Goal: Use online tool/utility: Utilize a website feature to perform a specific function

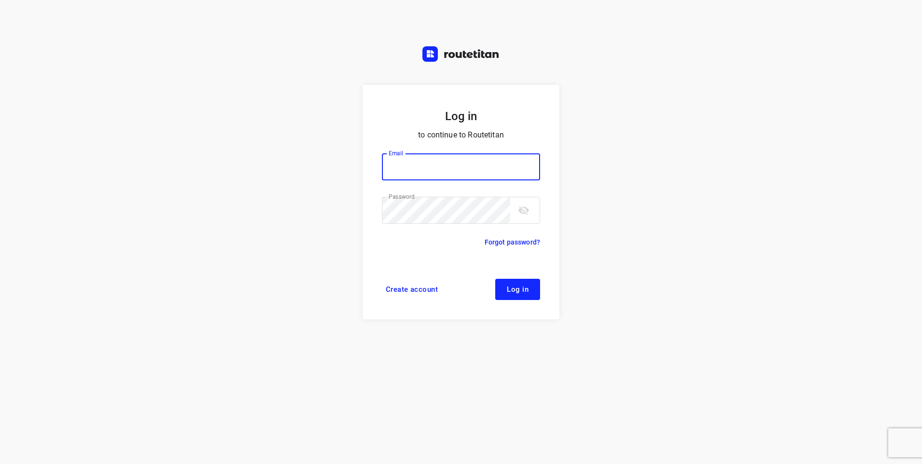
type input "[EMAIL_ADDRESS][DOMAIN_NAME]"
click at [513, 295] on button "Log in" at bounding box center [517, 289] width 45 height 21
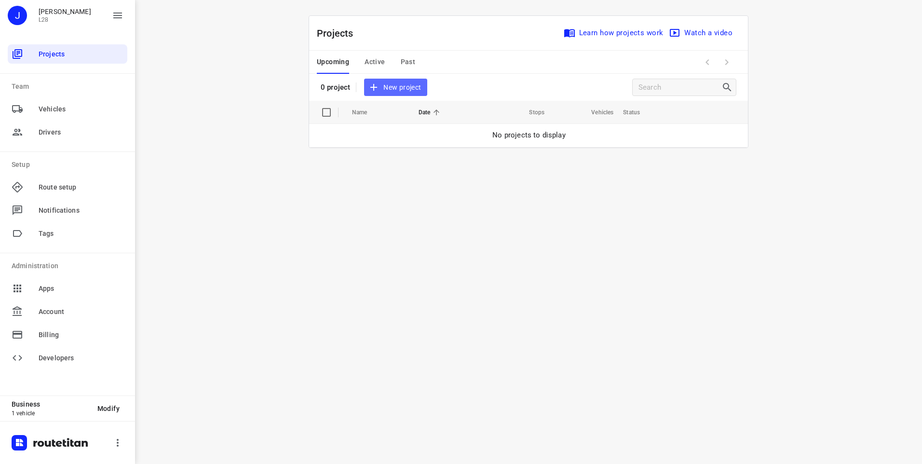
click at [405, 85] on span "New project" at bounding box center [395, 87] width 51 height 12
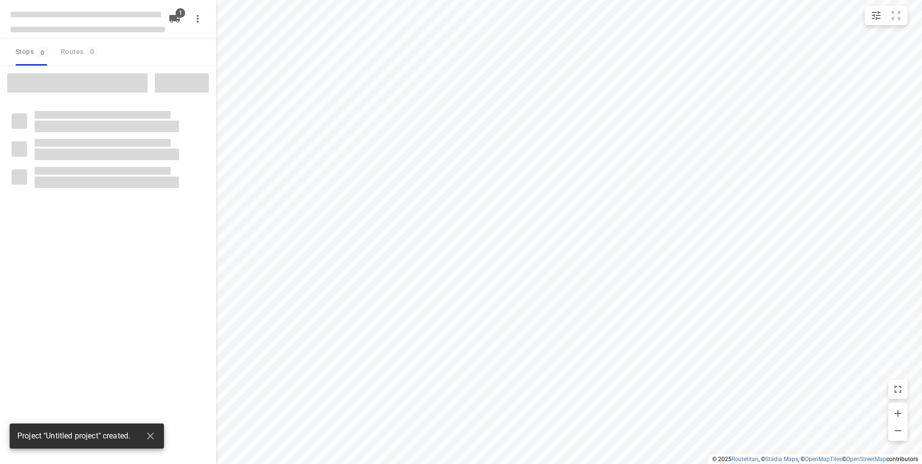
type input "distance"
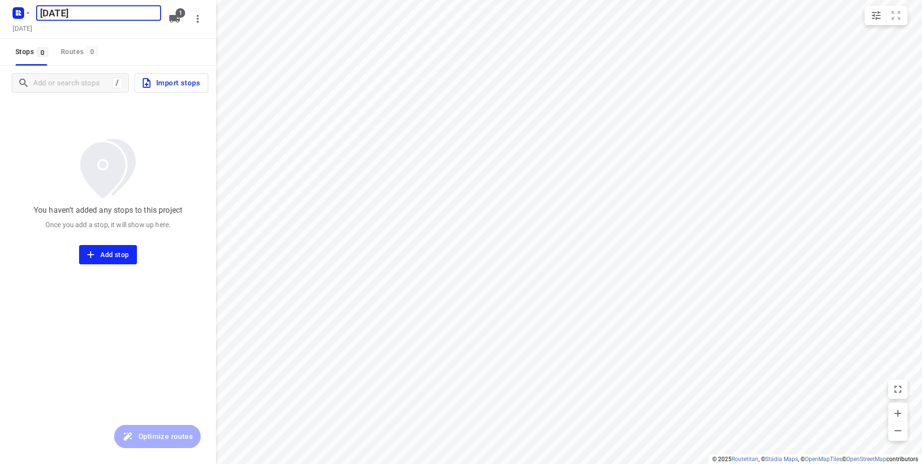
type input "[DATE]"
click at [163, 84] on span "Import stops" at bounding box center [170, 83] width 59 height 13
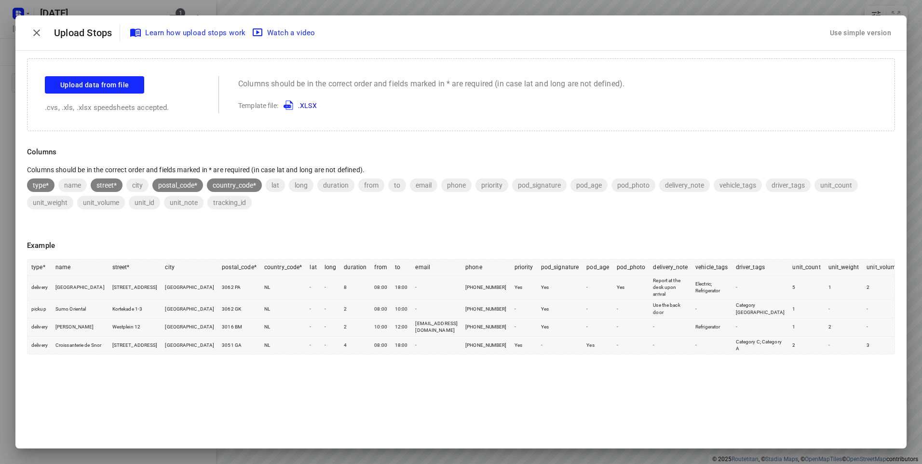
click at [839, 37] on div "Use simple version" at bounding box center [860, 33] width 65 height 16
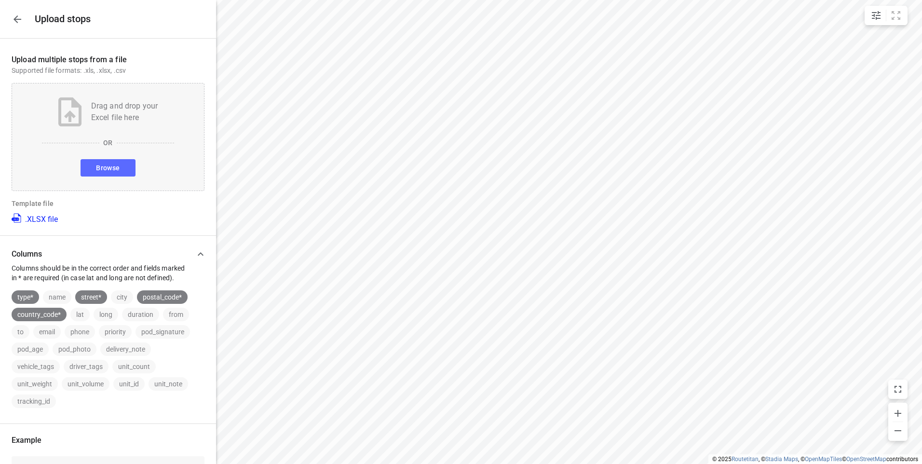
click at [109, 160] on button "Browse" at bounding box center [108, 167] width 54 height 17
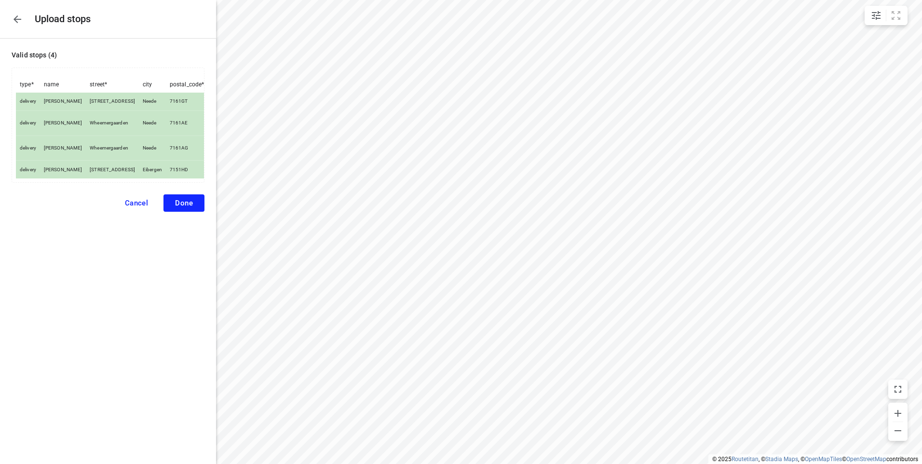
click at [192, 199] on span "Done" at bounding box center [184, 203] width 18 height 9
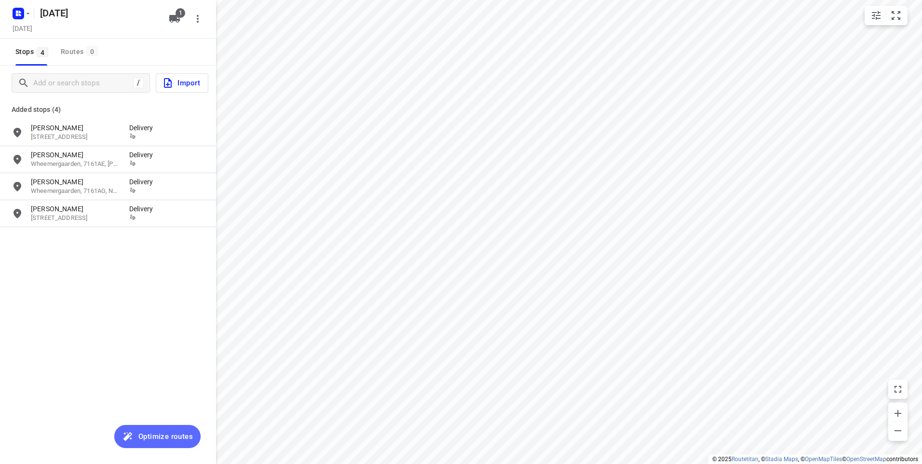
click at [174, 434] on span "Optimize routes" at bounding box center [165, 436] width 54 height 13
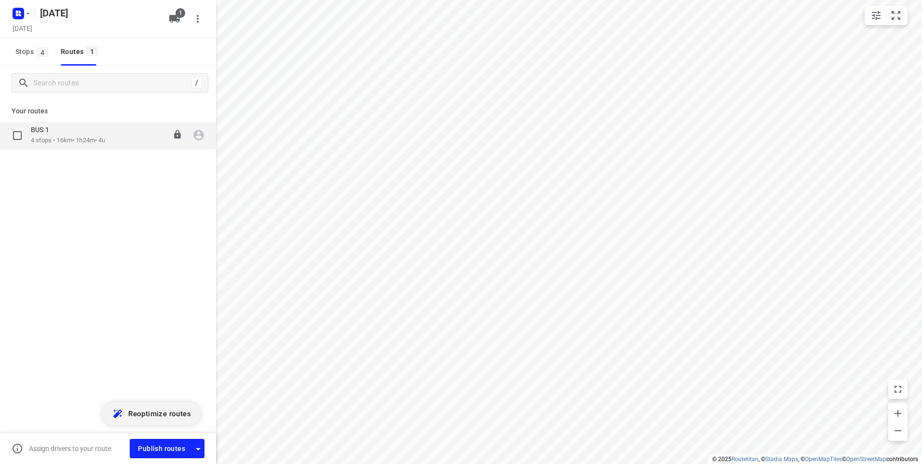
click at [71, 135] on div "BUS 1" at bounding box center [68, 130] width 75 height 11
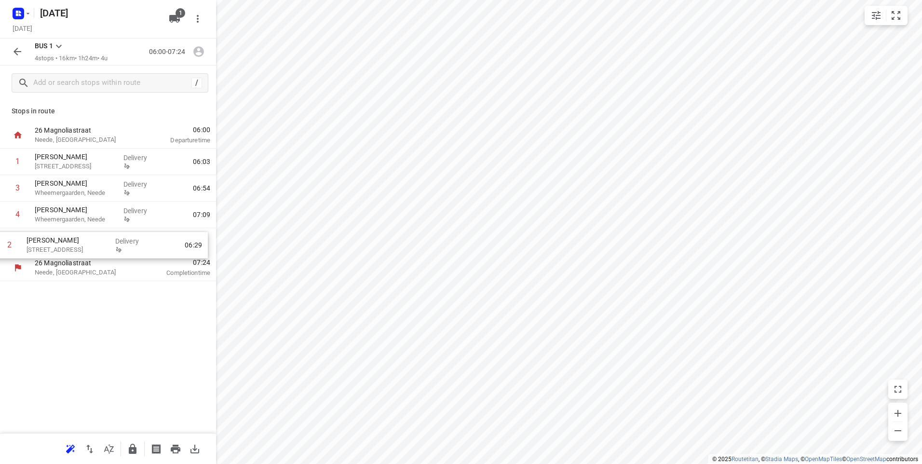
drag, startPoint x: 100, startPoint y: 193, endPoint x: 92, endPoint y: 254, distance: 61.3
click at [92, 254] on div "[GEOGRAPHIC_DATA], [GEOGRAPHIC_DATA] 06:00 Departure time 1 [PERSON_NAME] [STRE…" at bounding box center [108, 201] width 216 height 159
click at [18, 54] on icon "button" at bounding box center [18, 52] width 12 height 12
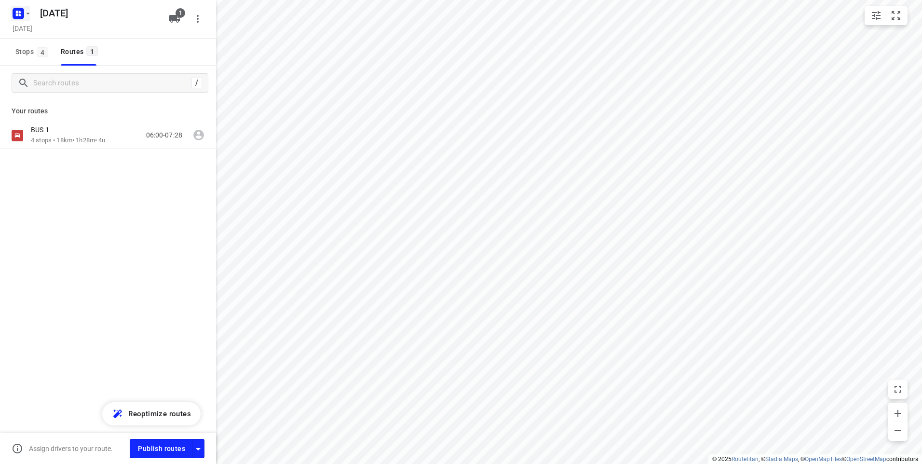
click at [16, 11] on icon "button" at bounding box center [17, 12] width 2 height 2
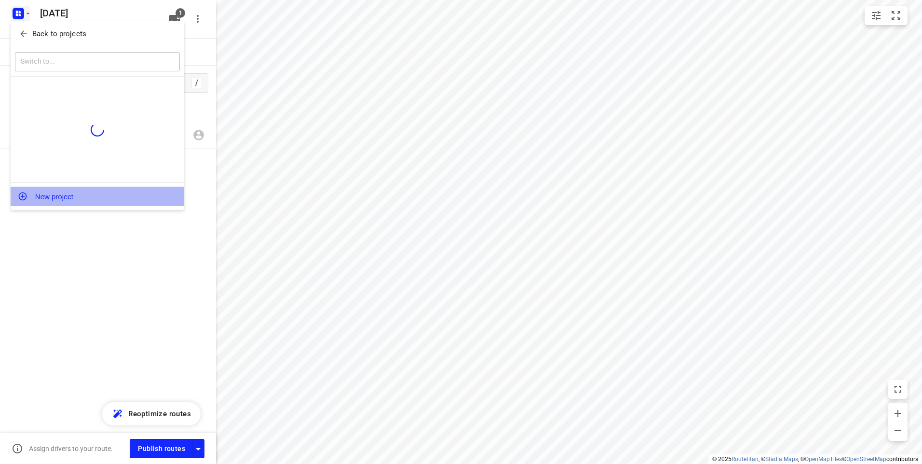
click at [37, 197] on button "New project" at bounding box center [98, 196] width 174 height 19
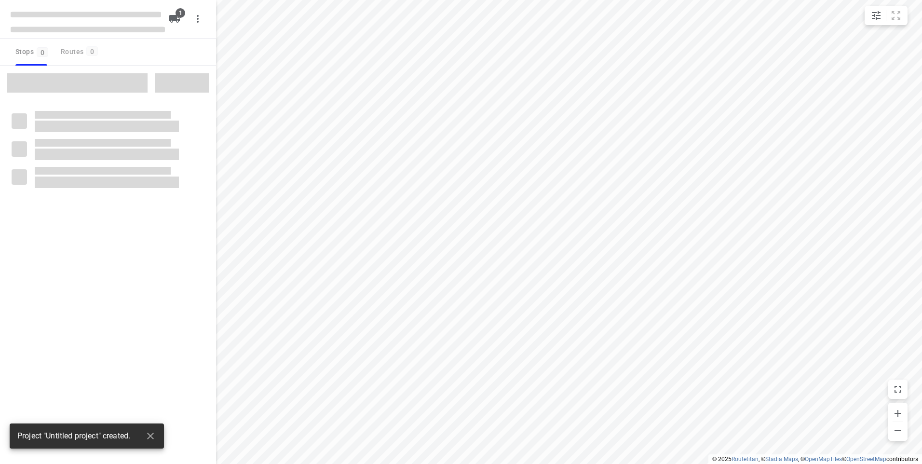
type input "distance"
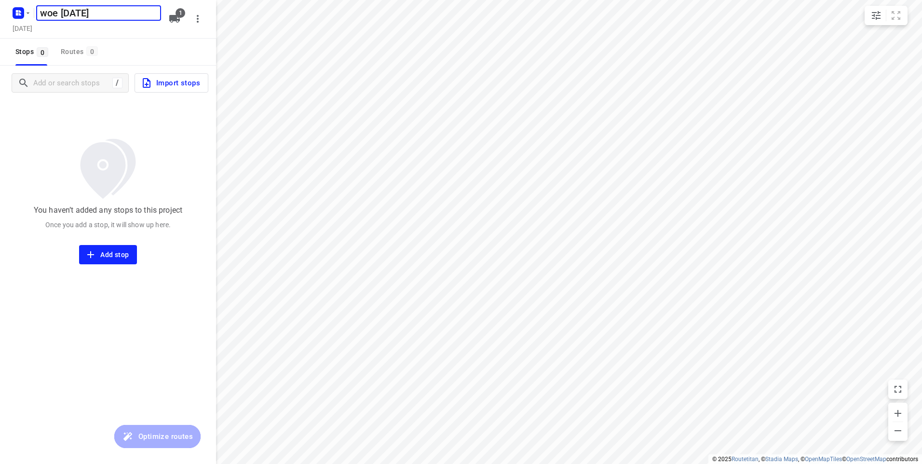
type input "woe [DATE]"
click at [162, 81] on span "Import stops" at bounding box center [170, 83] width 59 height 13
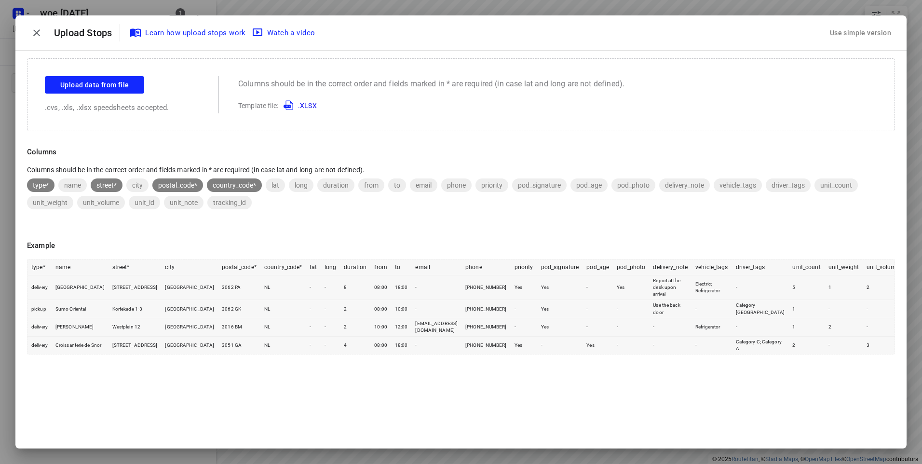
click at [864, 29] on div "Use simple version" at bounding box center [860, 33] width 65 height 16
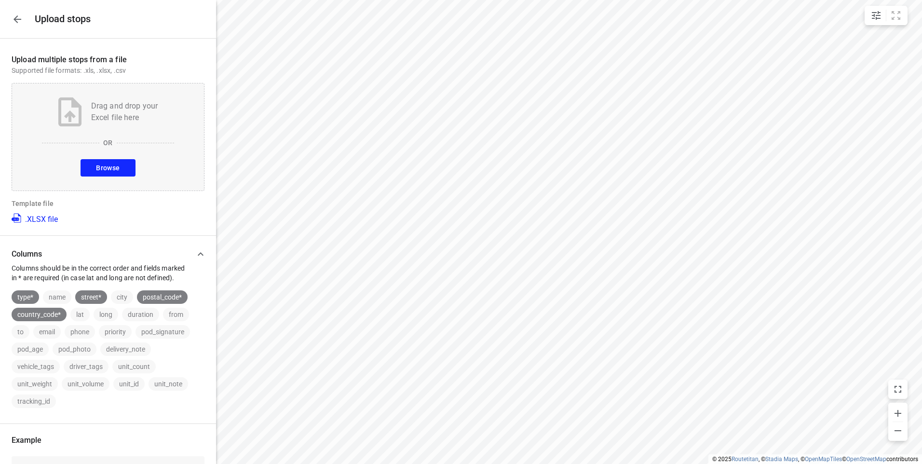
click at [106, 166] on span "Browse" at bounding box center [108, 168] width 24 height 12
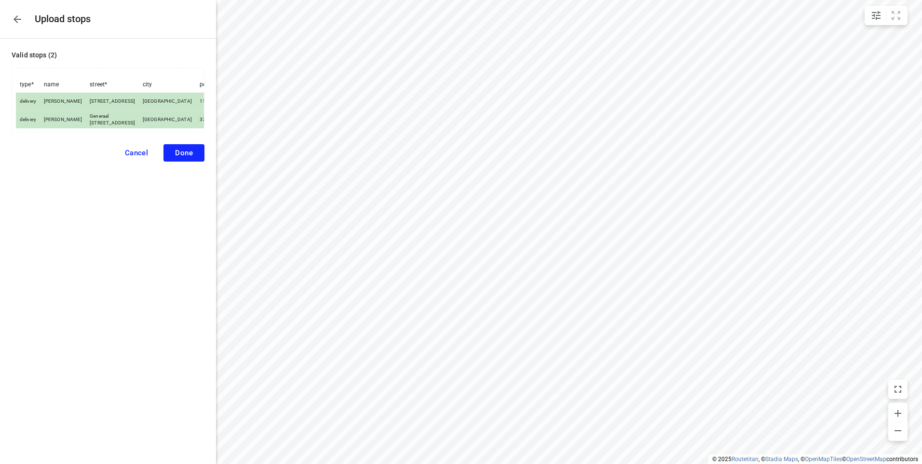
click at [183, 157] on span "Done" at bounding box center [184, 153] width 18 height 9
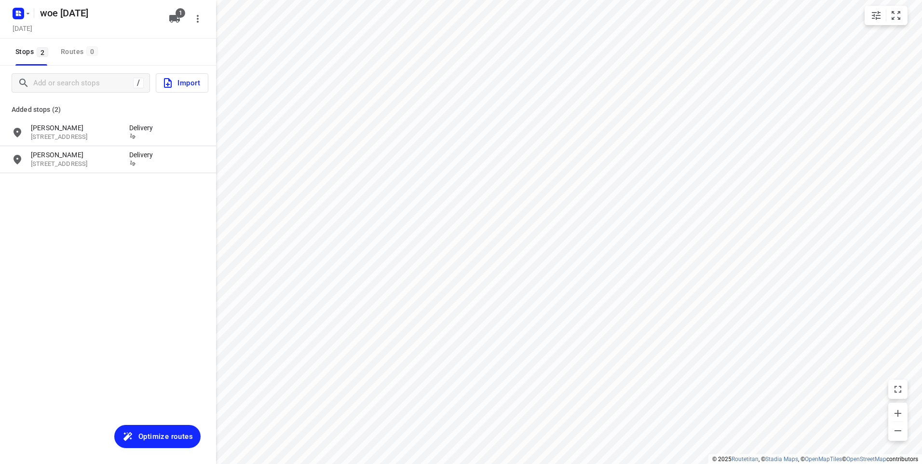
click at [170, 433] on span "Optimize routes" at bounding box center [165, 436] width 54 height 13
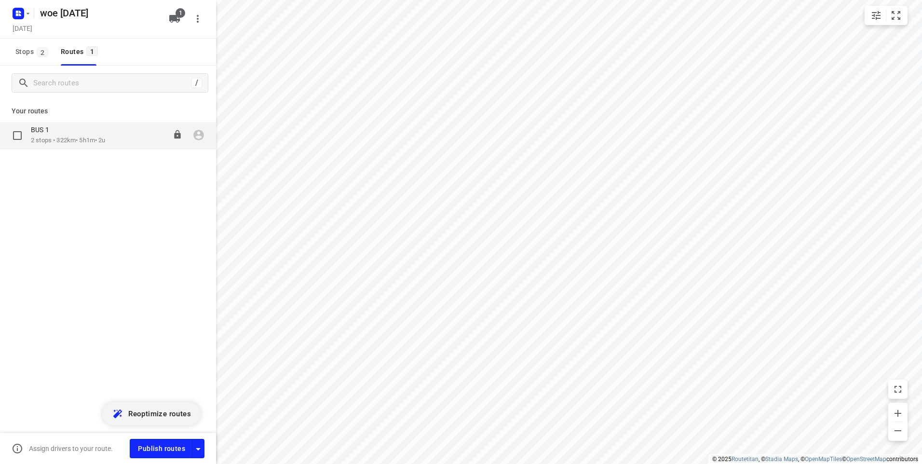
click at [128, 132] on div "BUS 1 2 stops • 322km • 5h1m • 2u 06:00-11:01" at bounding box center [123, 135] width 185 height 20
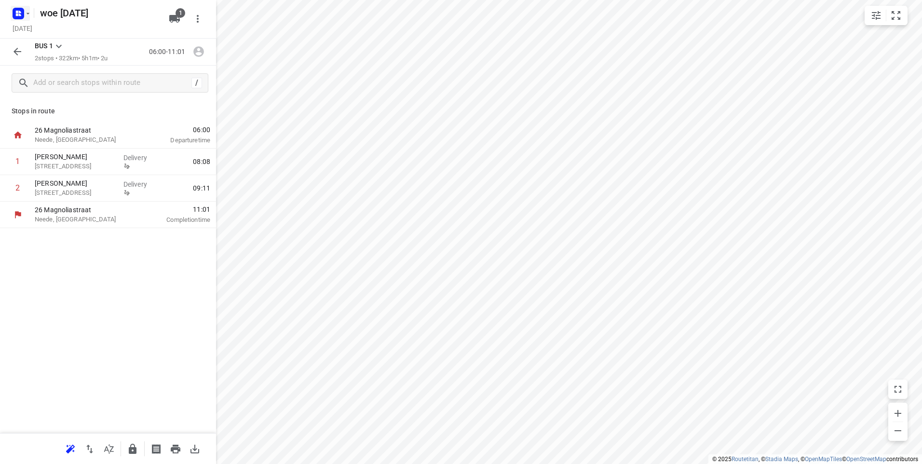
click at [17, 11] on icon "button" at bounding box center [17, 12] width 2 height 2
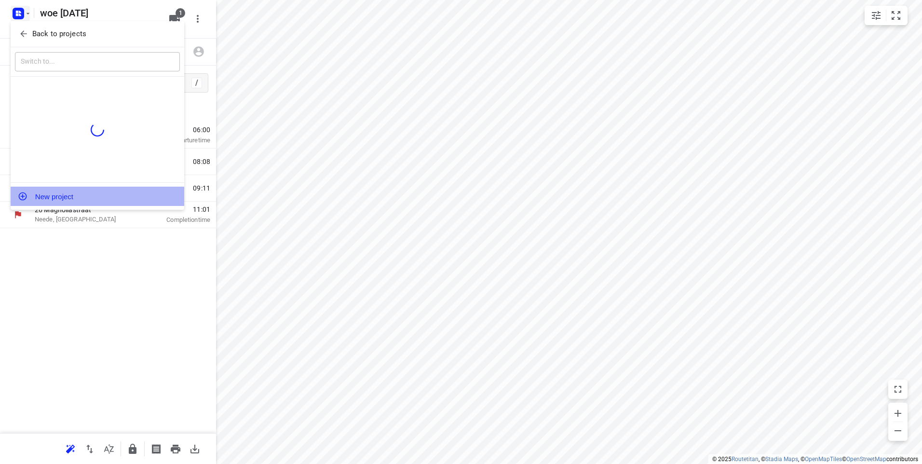
click at [39, 198] on button "New project" at bounding box center [98, 196] width 174 height 19
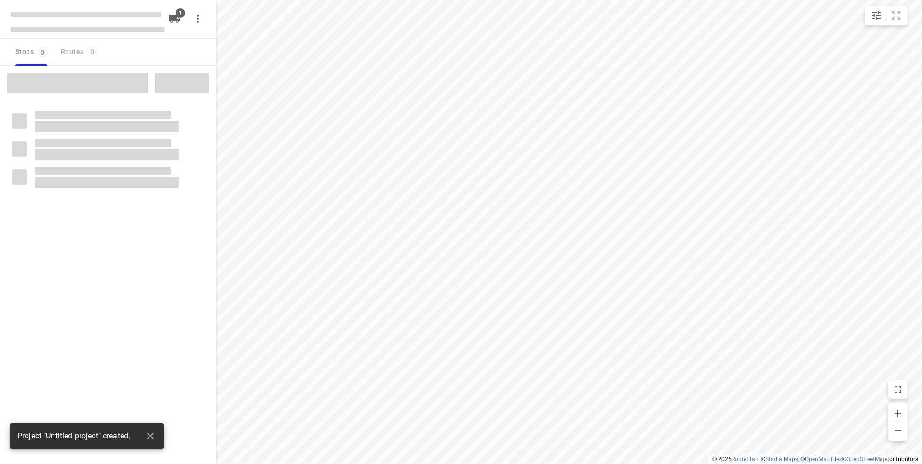
type input "distance"
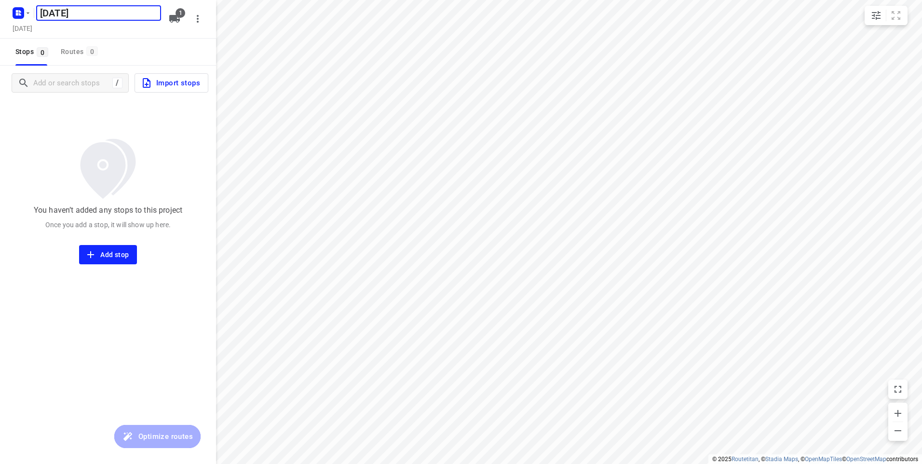
type input "[DATE]"
click at [161, 87] on span "Import stops" at bounding box center [170, 83] width 59 height 13
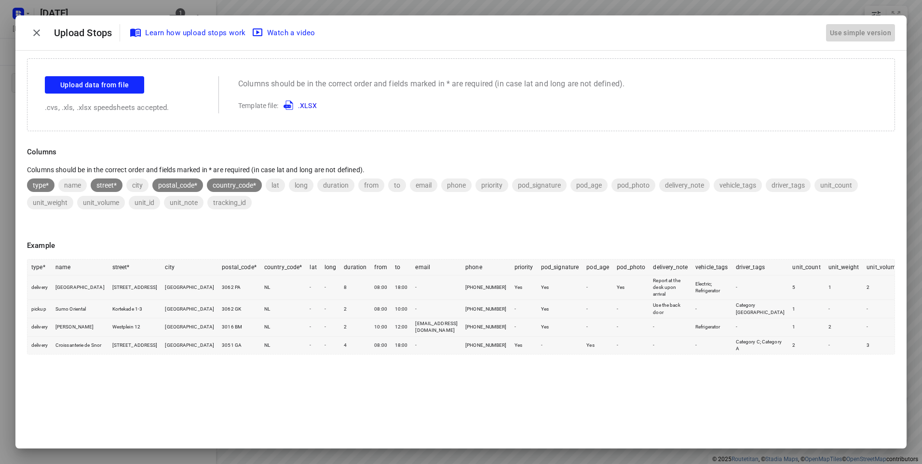
click at [840, 34] on div "Use simple version" at bounding box center [860, 33] width 65 height 16
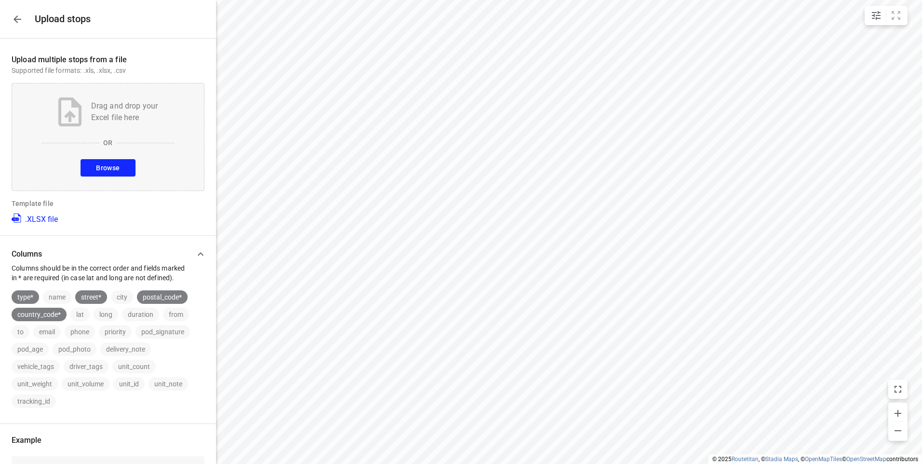
click at [108, 163] on span "Browse" at bounding box center [108, 168] width 24 height 12
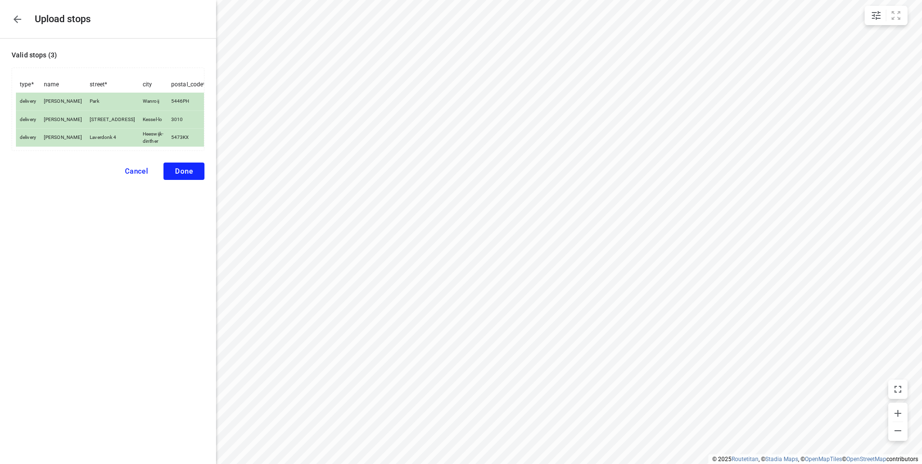
click at [184, 176] on span "Done" at bounding box center [184, 171] width 18 height 9
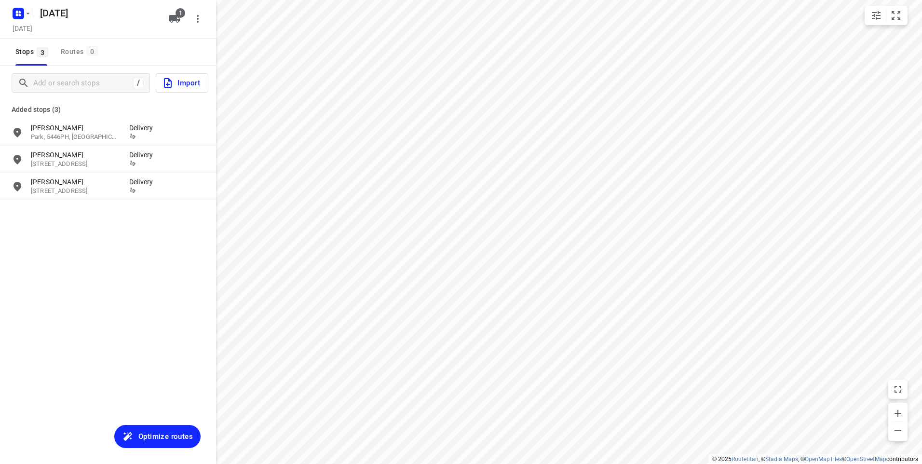
click at [143, 438] on span "Optimize routes" at bounding box center [165, 436] width 54 height 13
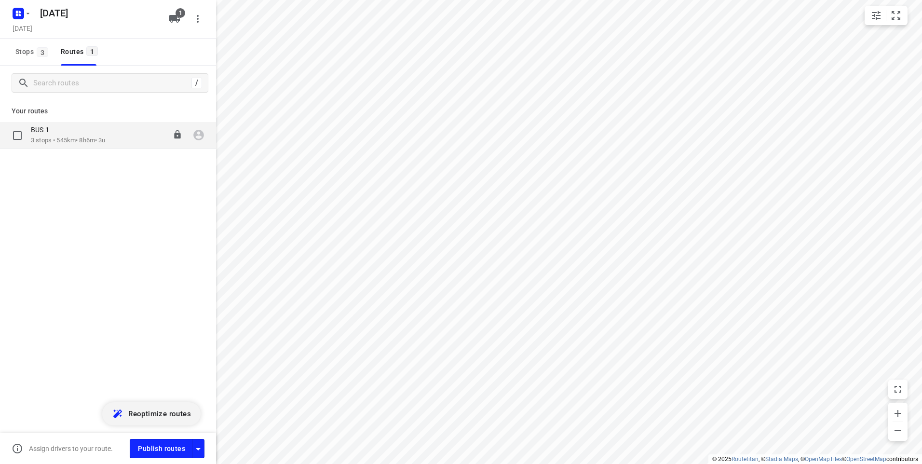
click at [124, 138] on div "BUS 1 3 stops • 545km • 8h6m • 3u 06:00-14:06" at bounding box center [123, 135] width 185 height 20
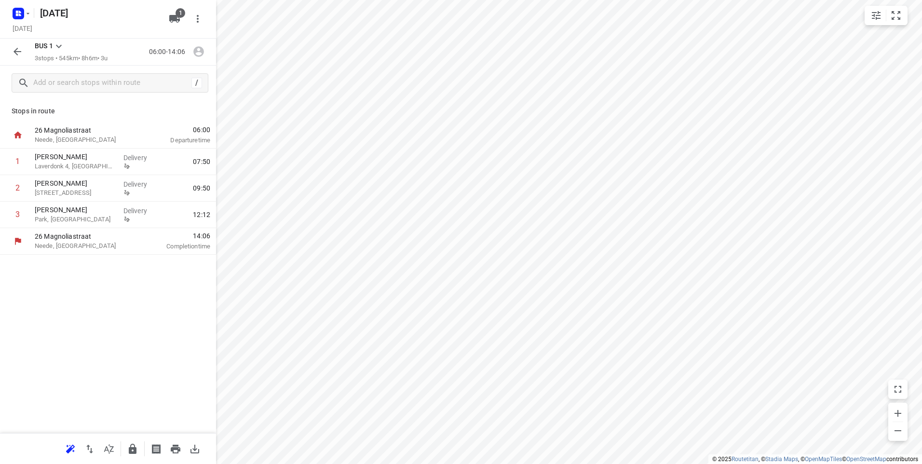
drag, startPoint x: 135, startPoint y: 352, endPoint x: 137, endPoint y: 344, distance: 8.5
drag, startPoint x: 78, startPoint y: 192, endPoint x: 77, endPoint y: 159, distance: 33.3
click at [77, 159] on div "1 [PERSON_NAME] Laverdonk 4, [GEOGRAPHIC_DATA]-dinther Delivery 07:50 2 [PERSON…" at bounding box center [108, 189] width 216 height 80
click at [93, 312] on div "Stops in [GEOGRAPHIC_DATA], [GEOGRAPHIC_DATA] 06:00 Departure time 1 [PERSON_NA…" at bounding box center [108, 266] width 216 height 333
